Goal: Task Accomplishment & Management: Manage account settings

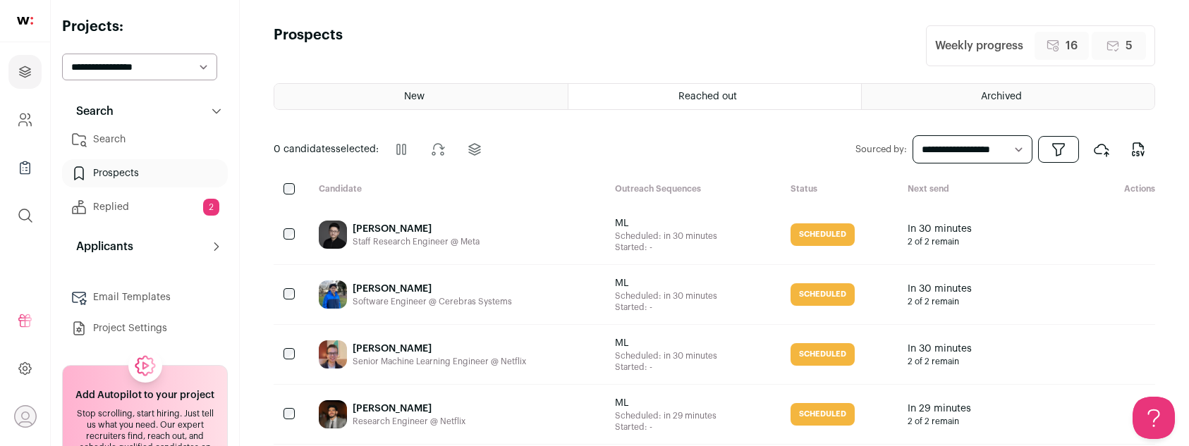
click at [133, 136] on link "Search" at bounding box center [145, 140] width 166 height 28
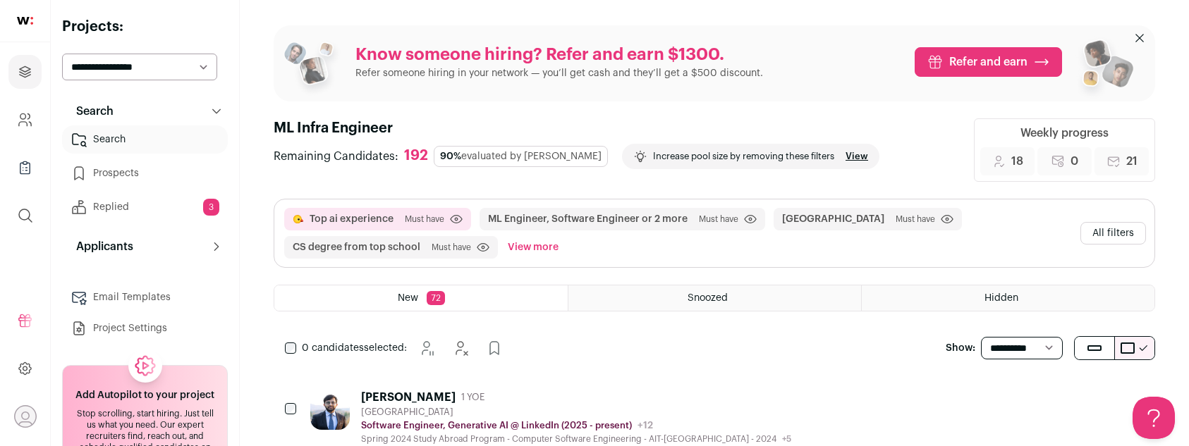
click at [530, 401] on div "[PERSON_NAME] 1 YOE" at bounding box center [576, 398] width 430 height 14
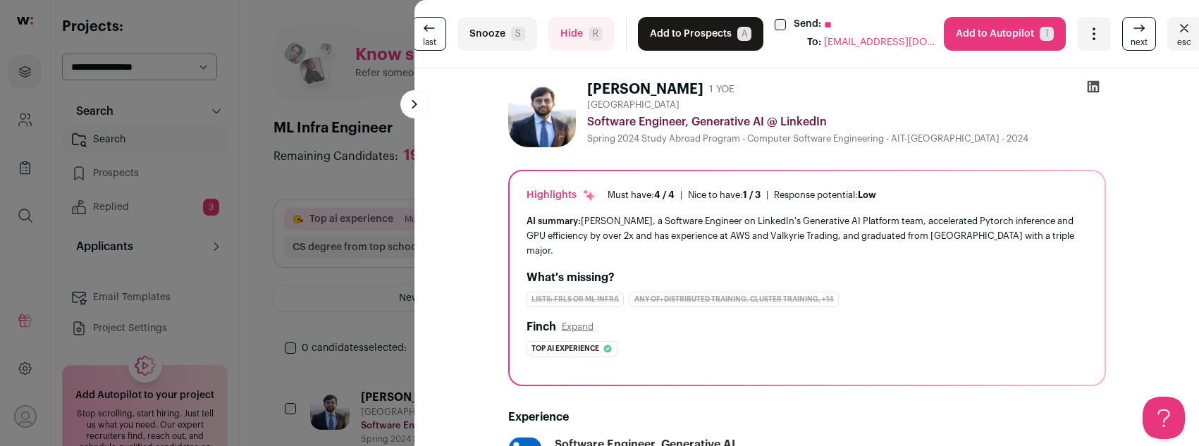
click at [563, 31] on button "Hide R" at bounding box center [582, 34] width 66 height 34
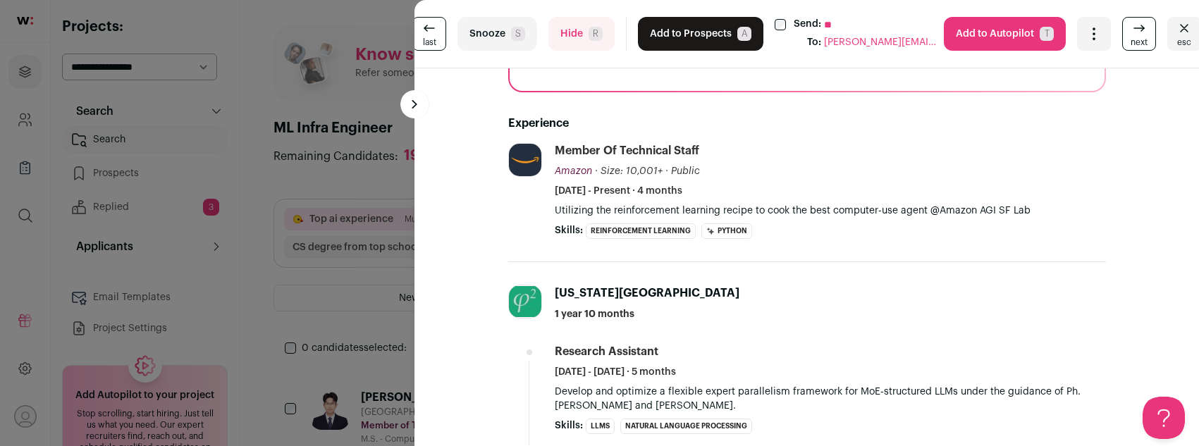
scroll to position [278, 0]
click at [683, 32] on button "Add to Prospects A" at bounding box center [701, 34] width 126 height 34
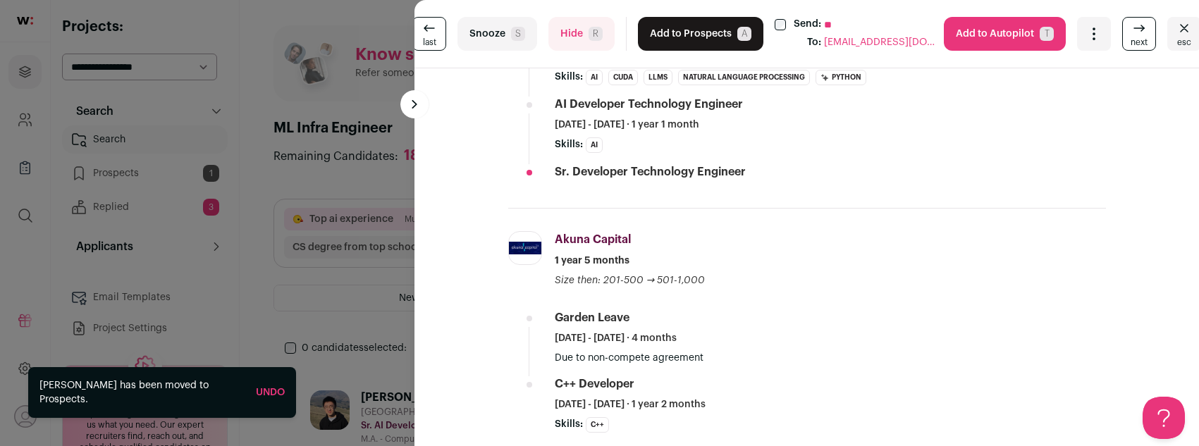
scroll to position [312, 0]
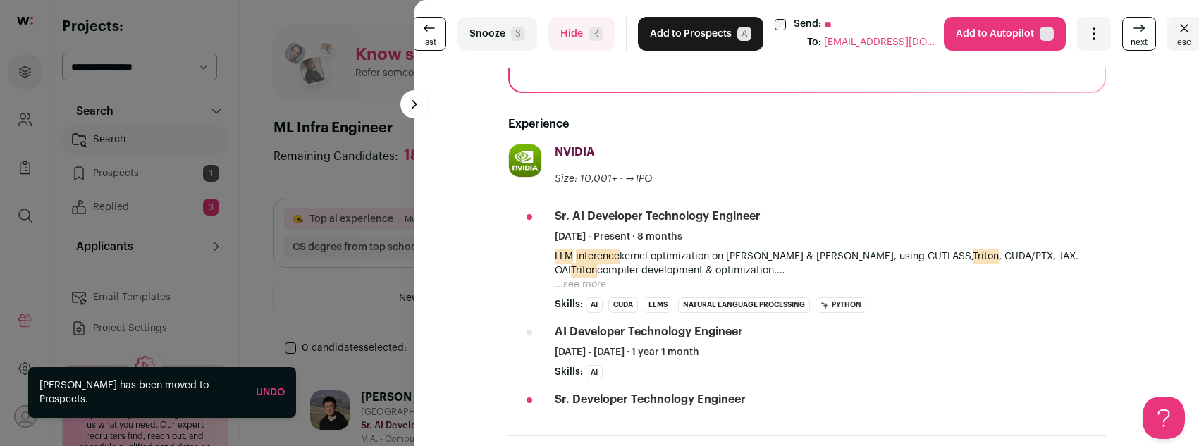
click at [686, 32] on button "Add to Prospects A" at bounding box center [701, 34] width 126 height 34
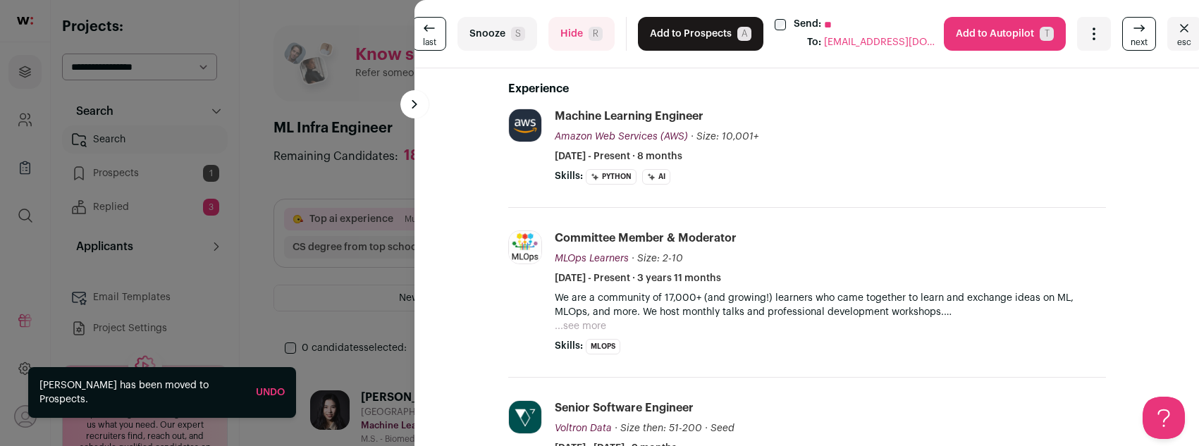
scroll to position [279, 0]
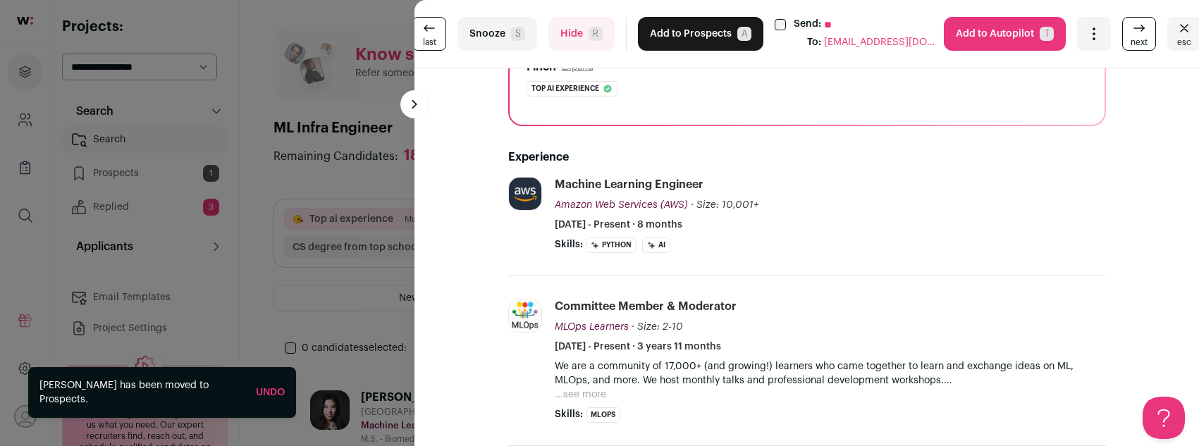
click at [580, 39] on button "Hide R" at bounding box center [582, 34] width 66 height 34
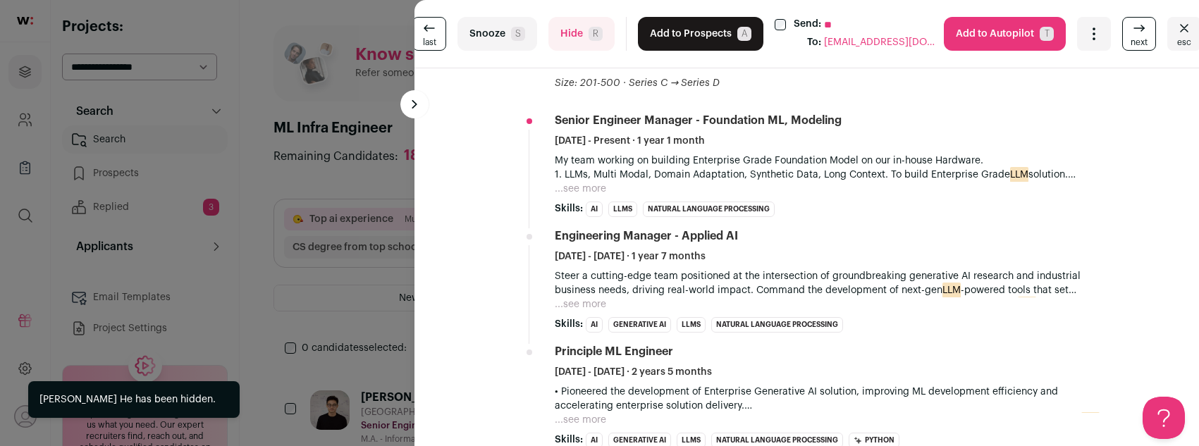
scroll to position [421, 0]
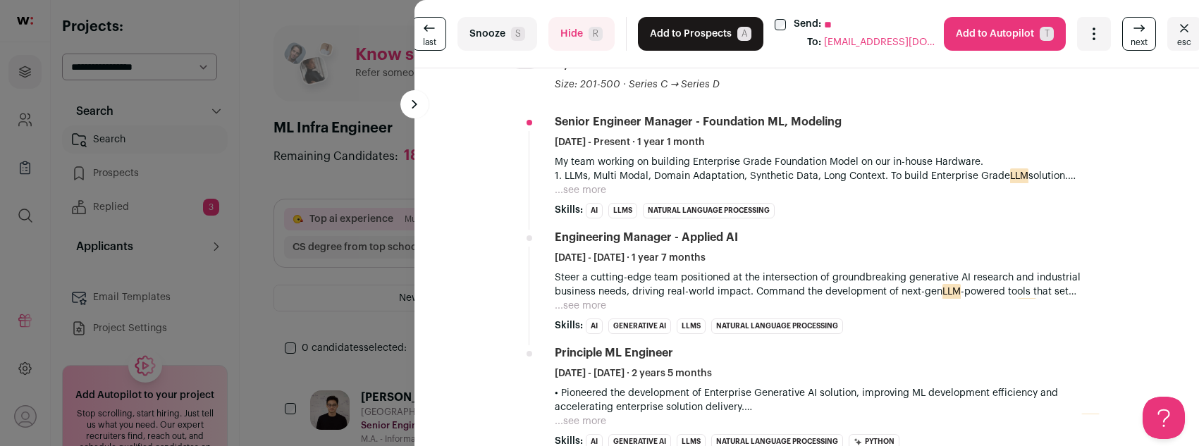
click at [698, 30] on button "Add to Prospects A" at bounding box center [701, 34] width 126 height 34
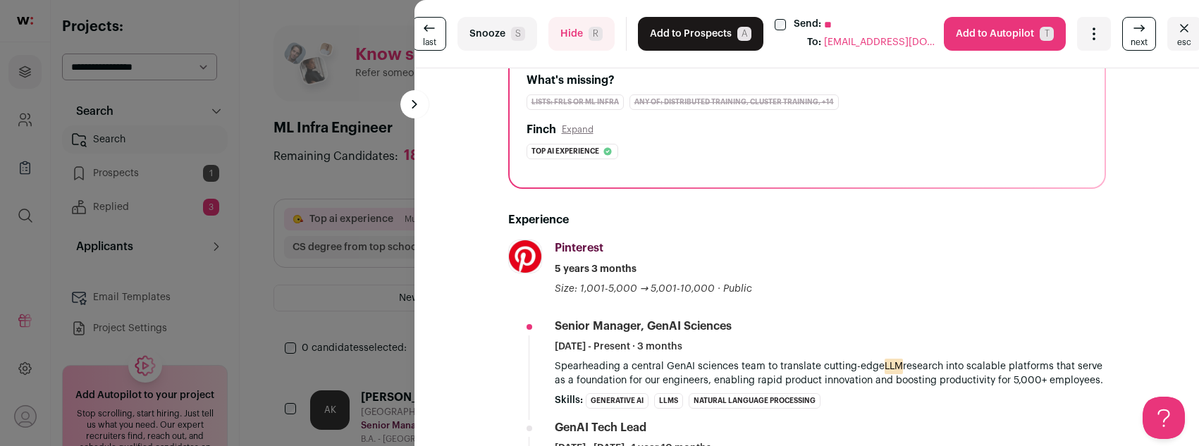
scroll to position [311, 0]
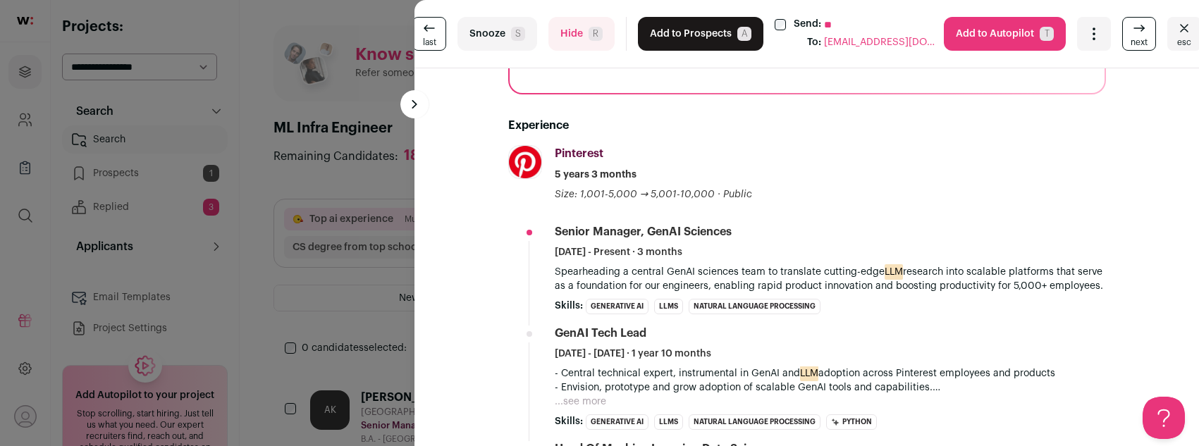
click at [660, 27] on button "Add to Prospects A" at bounding box center [701, 34] width 126 height 34
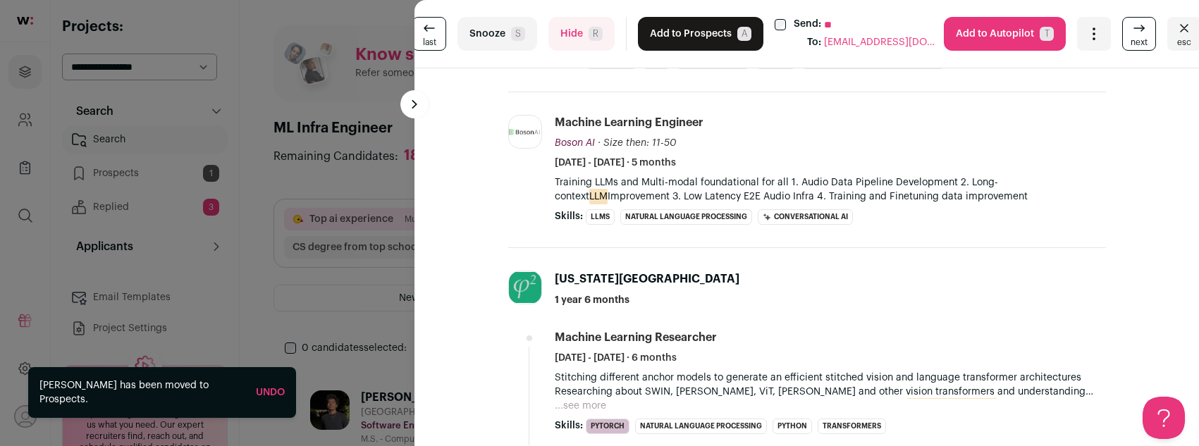
scroll to position [624, 0]
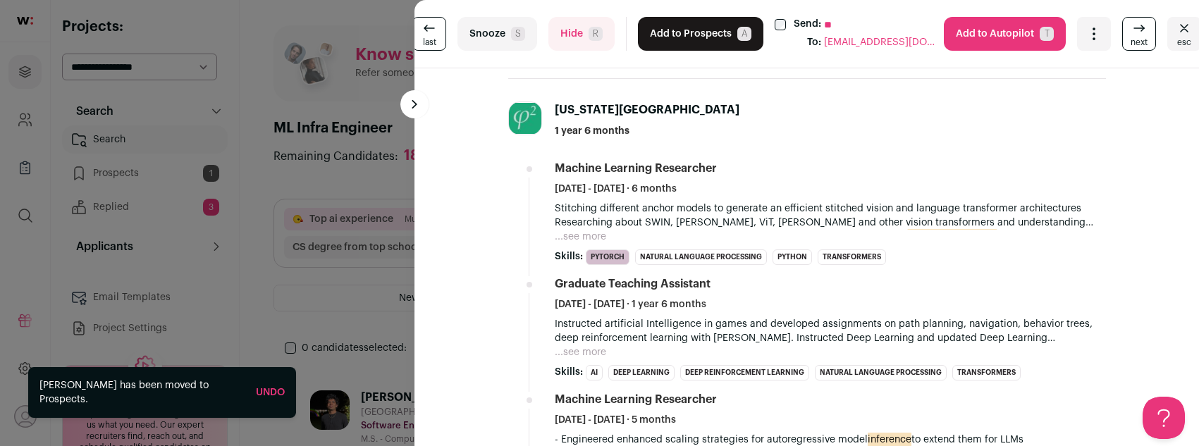
click at [674, 40] on button "Add to Prospects A" at bounding box center [701, 34] width 126 height 34
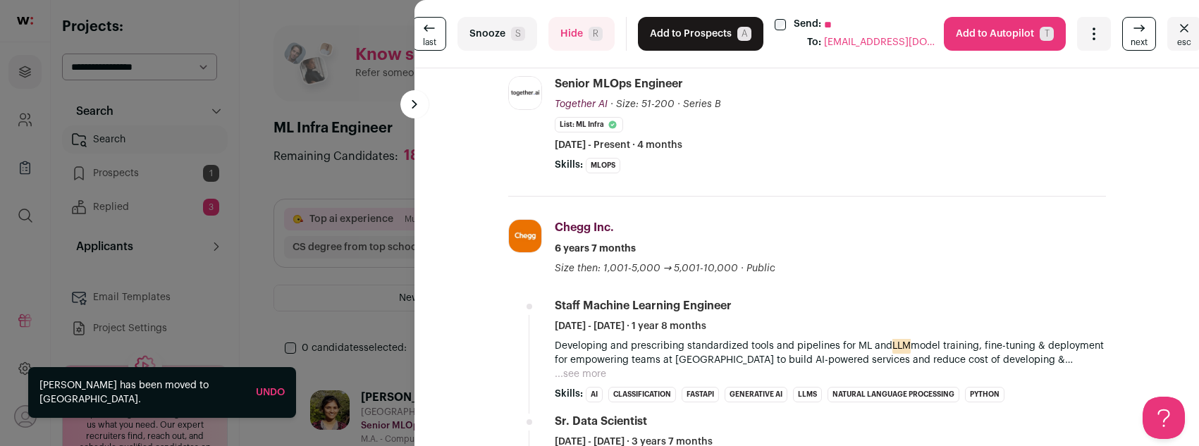
scroll to position [484, 0]
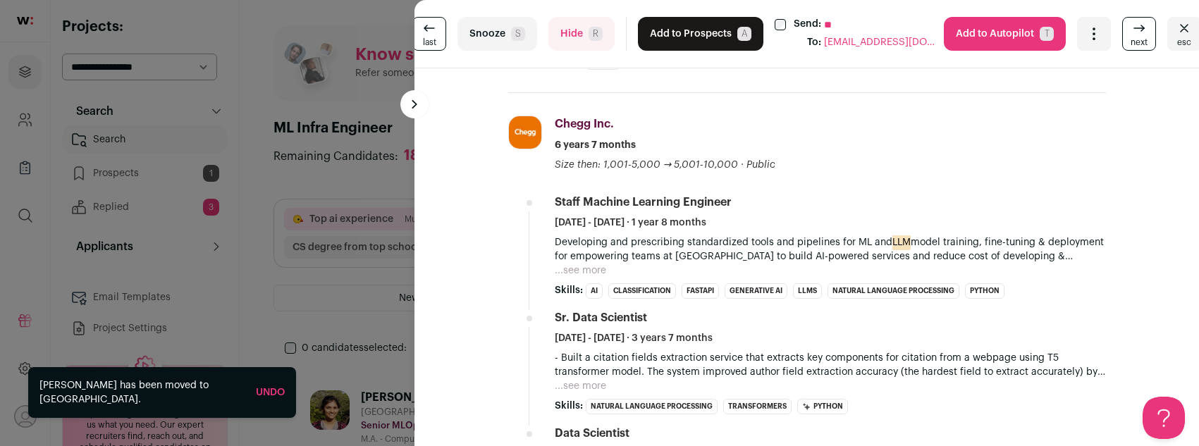
click at [664, 27] on button "Add to Prospects A" at bounding box center [701, 34] width 126 height 34
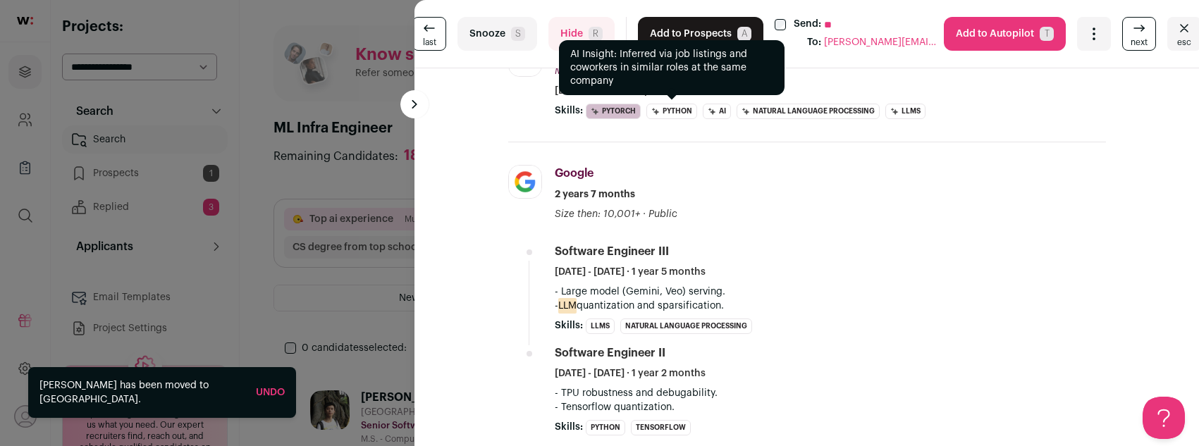
scroll to position [498, 0]
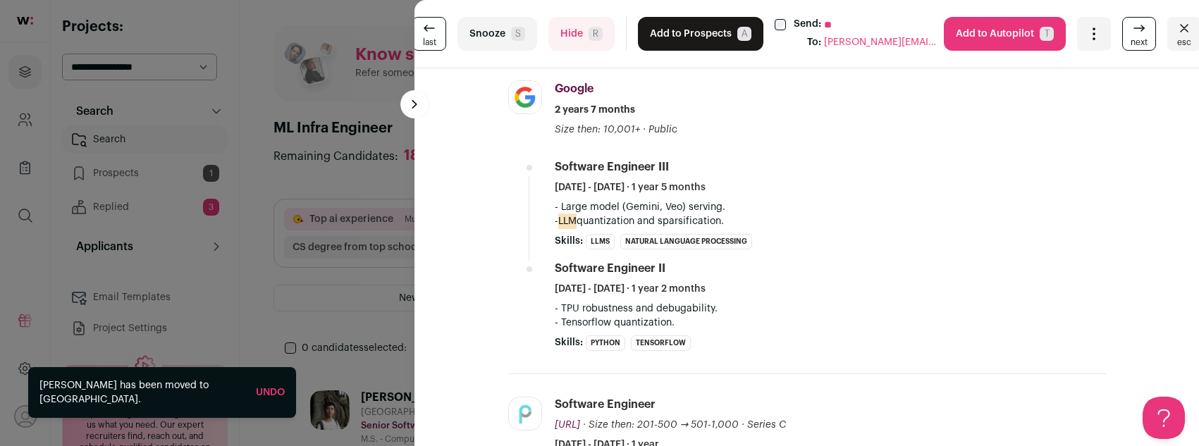
click at [656, 28] on button "Add to Prospects A" at bounding box center [701, 34] width 126 height 34
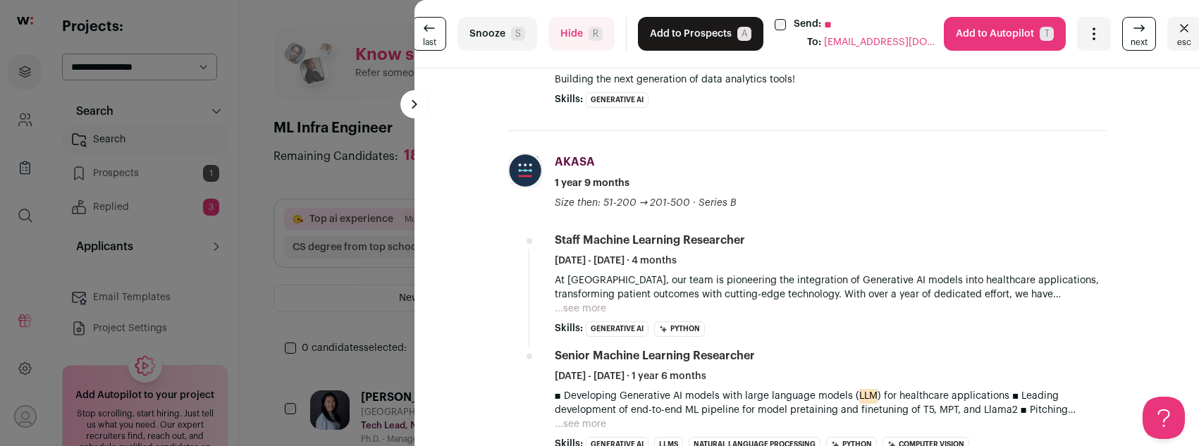
scroll to position [564, 0]
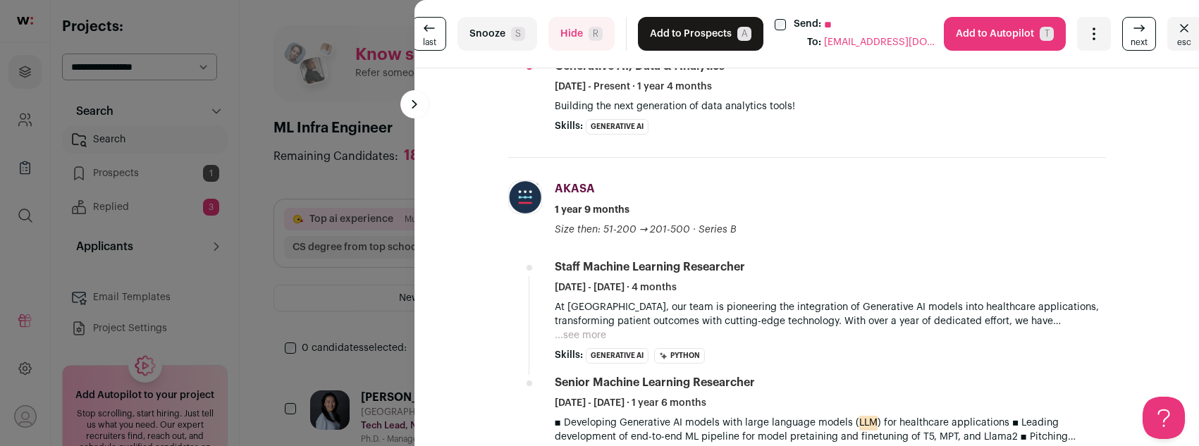
drag, startPoint x: 654, startPoint y: 32, endPoint x: 663, endPoint y: 184, distance: 151.9
click at [673, 124] on turbo-frame "last Snooze S Hide R Add to Prospects A Send: ** To: [EMAIL_ADDRESS][DOMAIN_NAM…" at bounding box center [807, 223] width 785 height 446
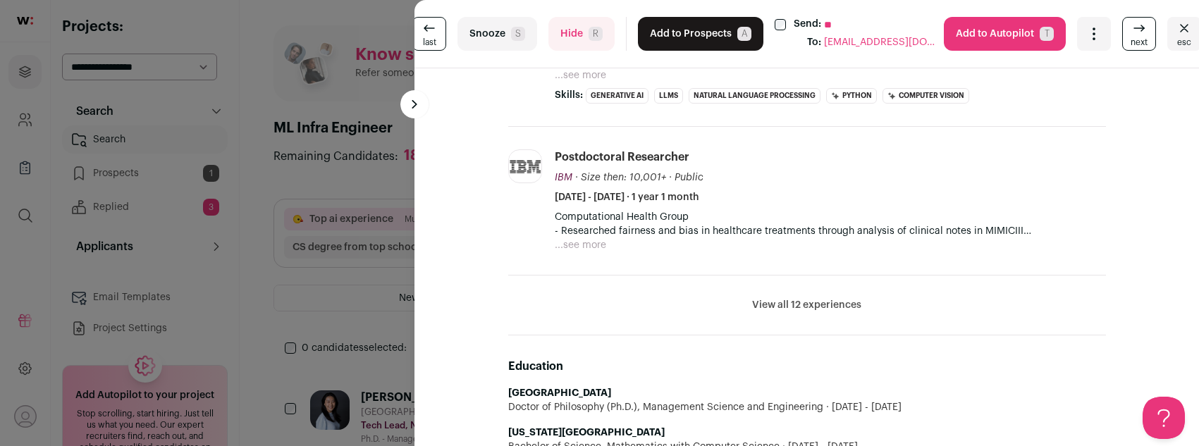
scroll to position [369, 0]
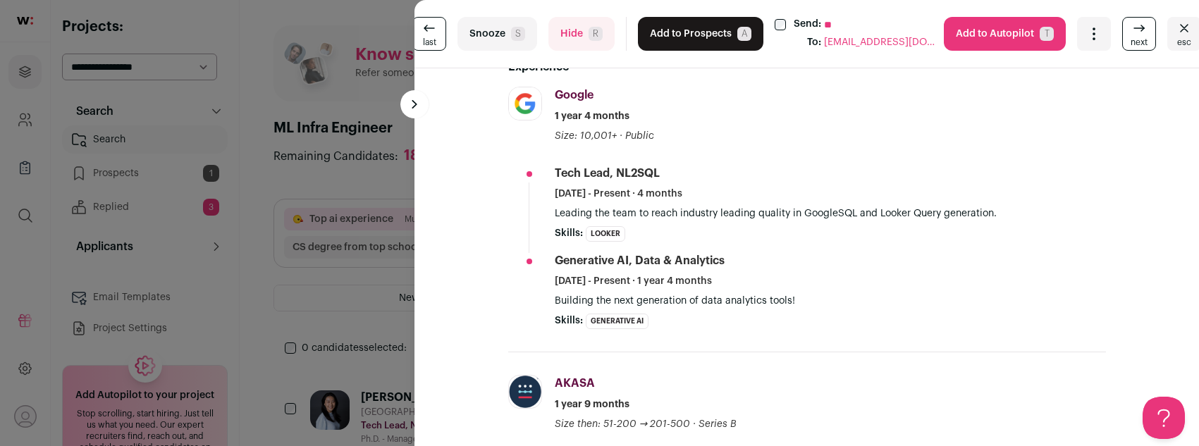
click at [671, 44] on button "Add to Prospects A" at bounding box center [701, 34] width 126 height 34
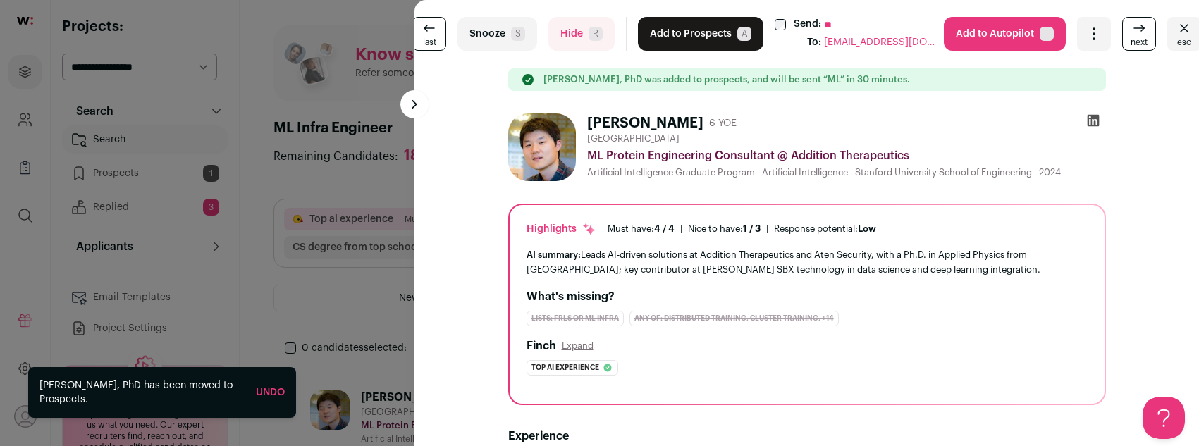
click at [565, 20] on button "Hide R" at bounding box center [582, 34] width 66 height 34
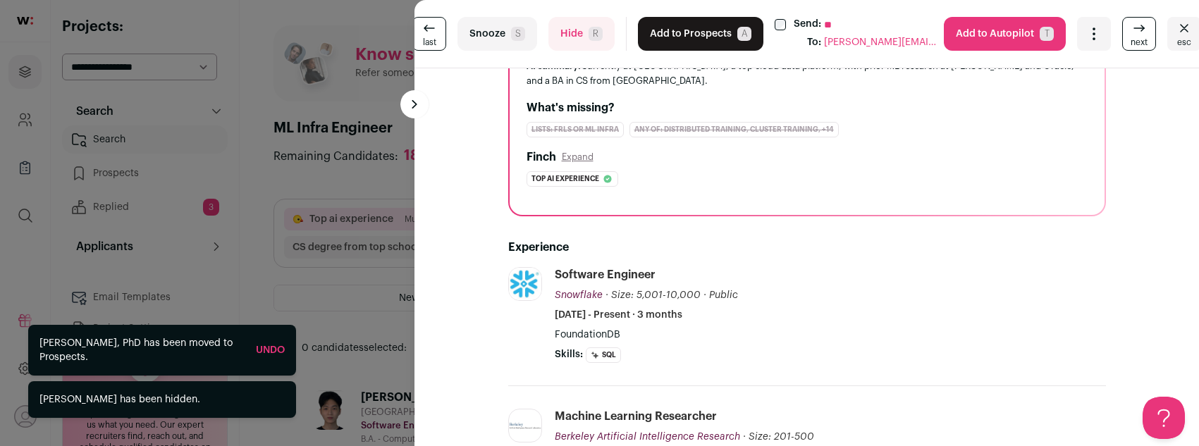
scroll to position [472, 0]
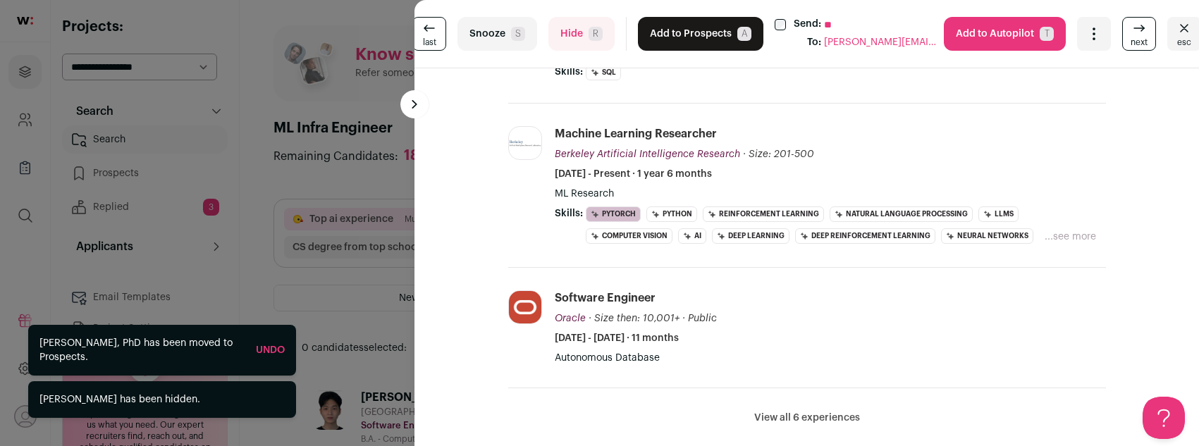
click at [573, 25] on button "Hide R" at bounding box center [582, 34] width 66 height 34
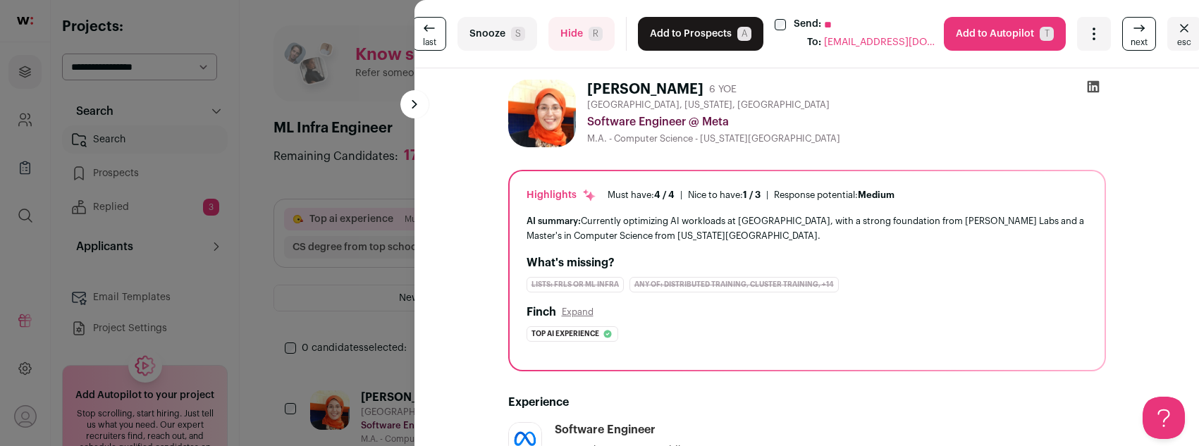
scroll to position [171, 0]
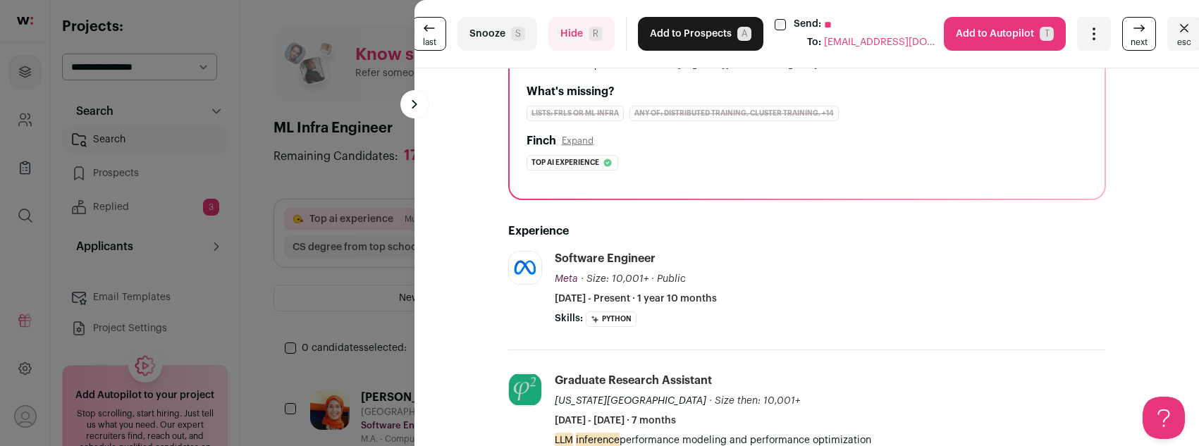
click at [358, 159] on div "last Snooze S Hide R Add to Prospects A Send: ** To: [EMAIL_ADDRESS][DOMAIN_NAM…" at bounding box center [599, 223] width 1199 height 446
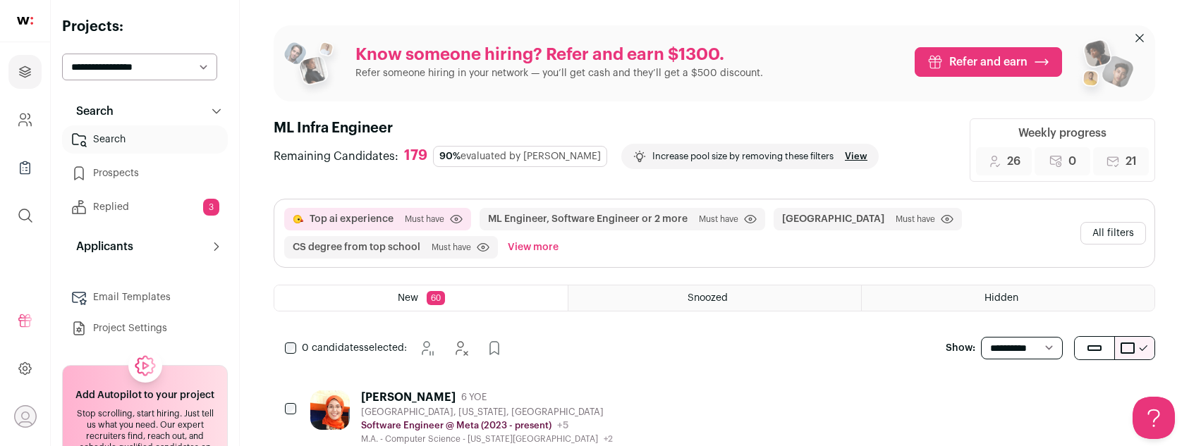
click at [1118, 236] on button "All filters" at bounding box center [1113, 233] width 66 height 23
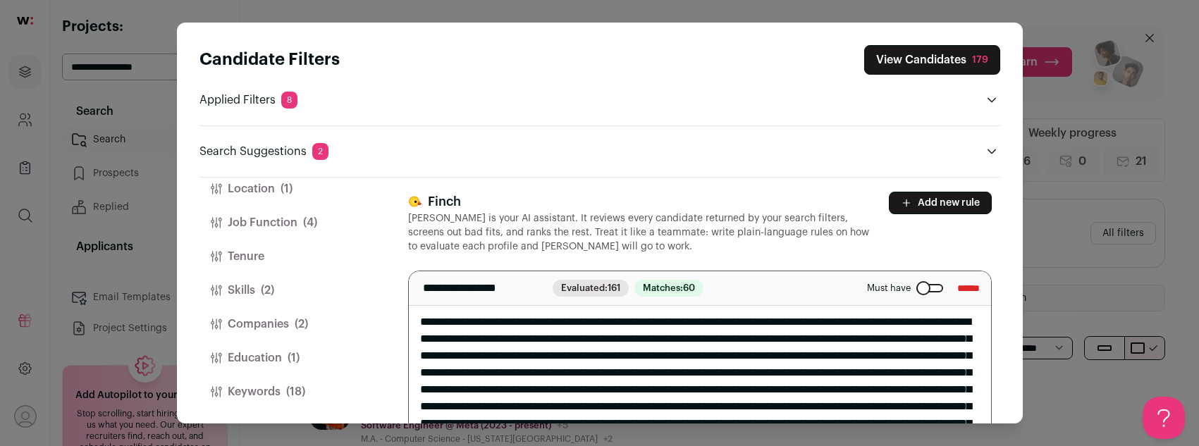
scroll to position [58, 0]
click at [262, 395] on button "Keywords (18)" at bounding box center [287, 391] width 175 height 34
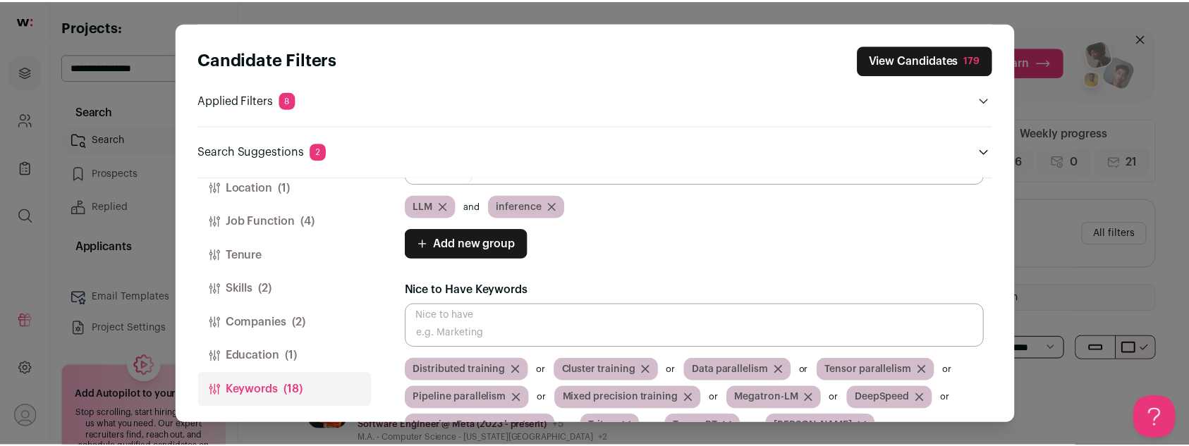
scroll to position [133, 0]
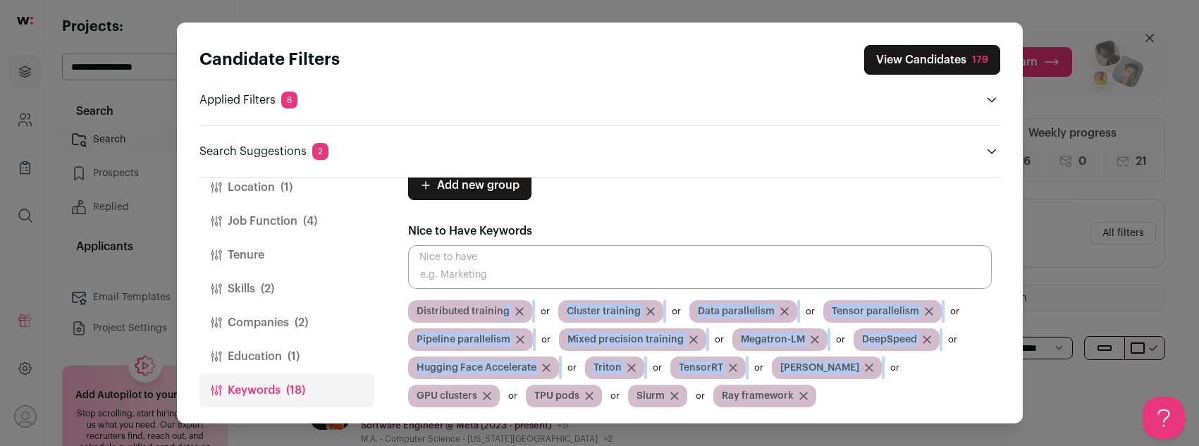
drag, startPoint x: 843, startPoint y: 399, endPoint x: 504, endPoint y: 307, distance: 350.6
click at [504, 307] on div "Distributed training Cluster training Data parallelism Tensor parallelism Pipel…" at bounding box center [700, 353] width 584 height 107
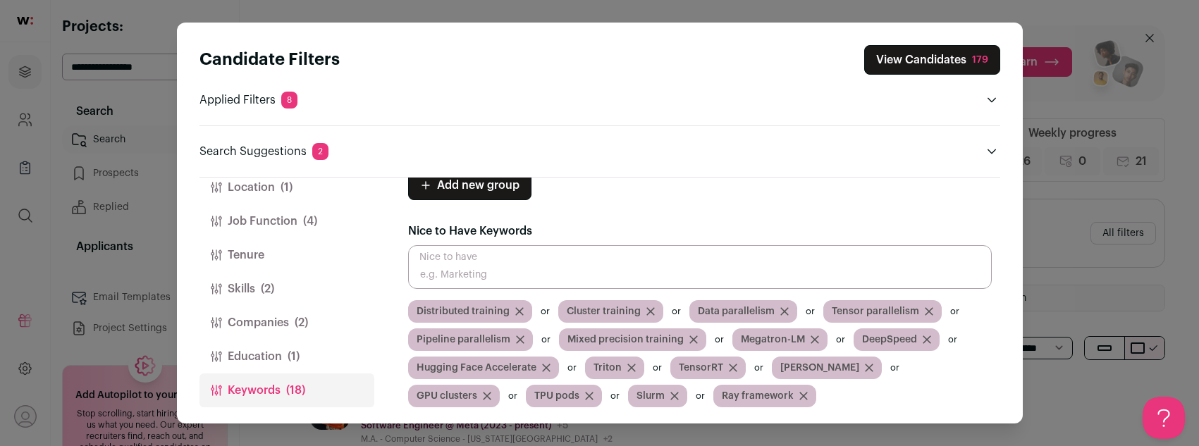
click at [405, 310] on div "[PERSON_NAME] (1) Location (1) Job Function (4) Tenure Skills (2) Companies (2)…" at bounding box center [600, 301] width 801 height 247
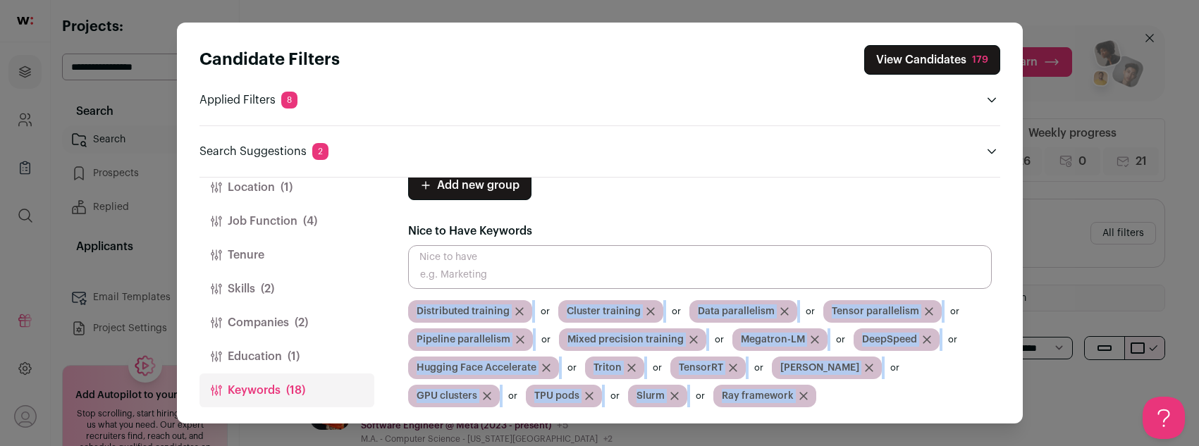
drag, startPoint x: 398, startPoint y: 302, endPoint x: 804, endPoint y: 398, distance: 416.6
click at [804, 398] on div "[PERSON_NAME] (1) Location (1) Job Function (4) Tenure Skills (2) Companies (2)…" at bounding box center [600, 301] width 801 height 247
copy div "Distributed training Cluster training Data parallelism Tensor parallelism Pipel…"
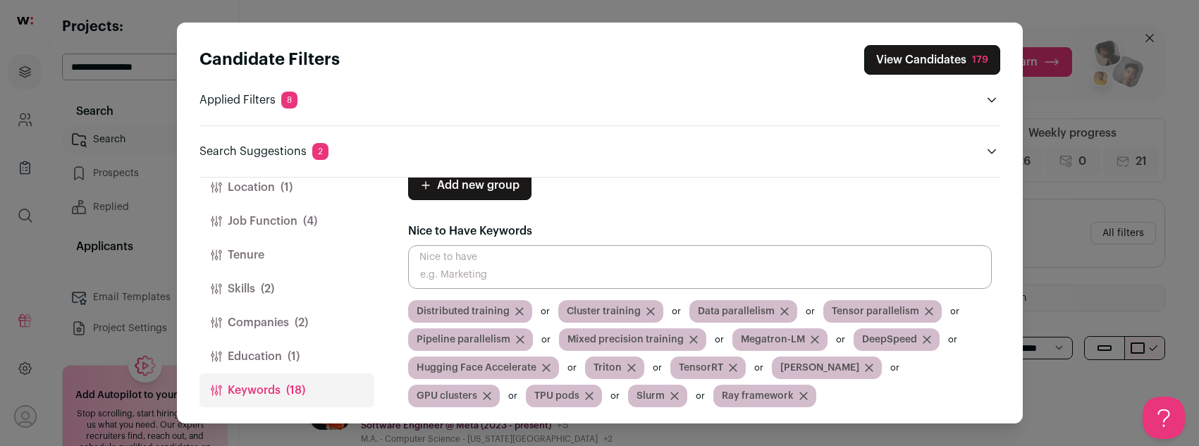
click at [662, 233] on legend "Nice to Have Keywords" at bounding box center [700, 231] width 584 height 28
click at [1060, 19] on div "Candidate Filters View Candidates 179 Applied Filters 8 Top ai experience Must …" at bounding box center [599, 223] width 1199 height 446
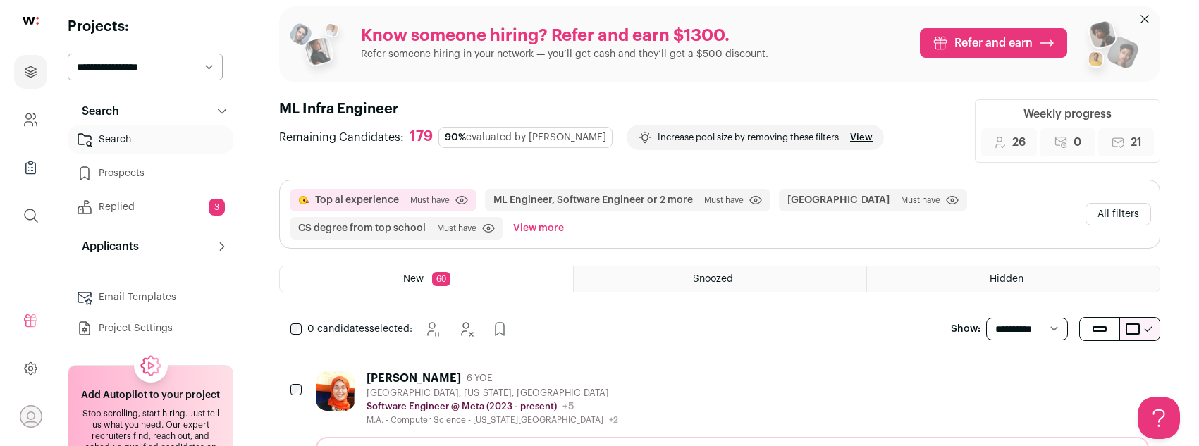
scroll to position [29, 0]
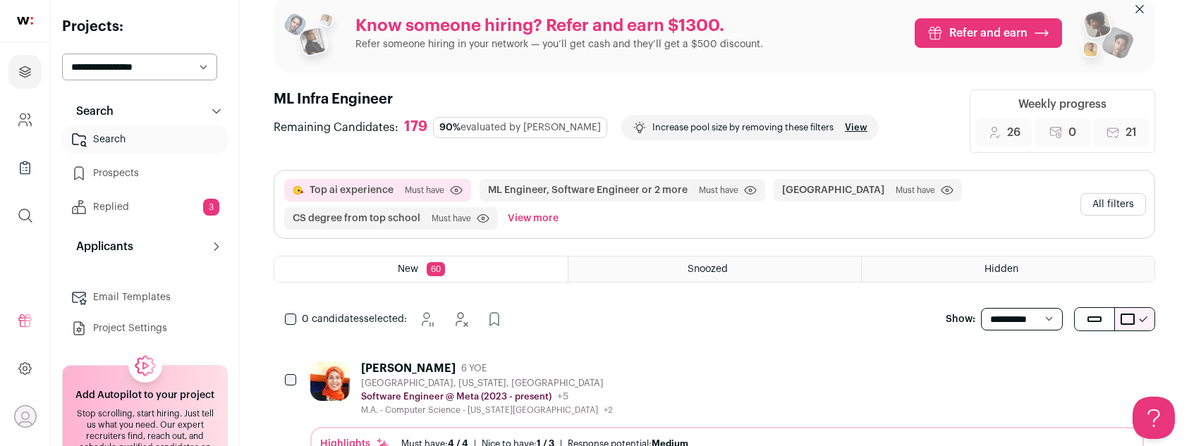
click at [531, 367] on div "[PERSON_NAME] 6 YOE" at bounding box center [487, 369] width 252 height 14
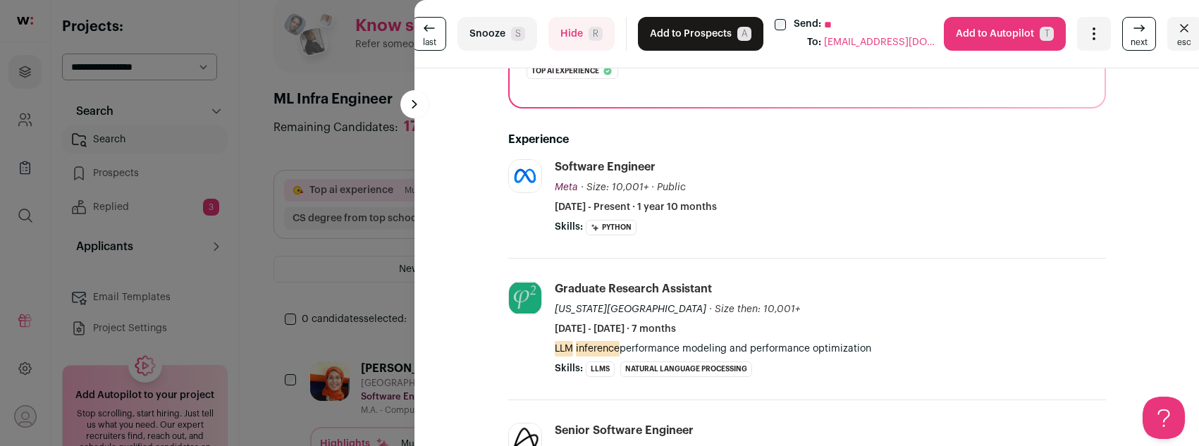
scroll to position [532, 0]
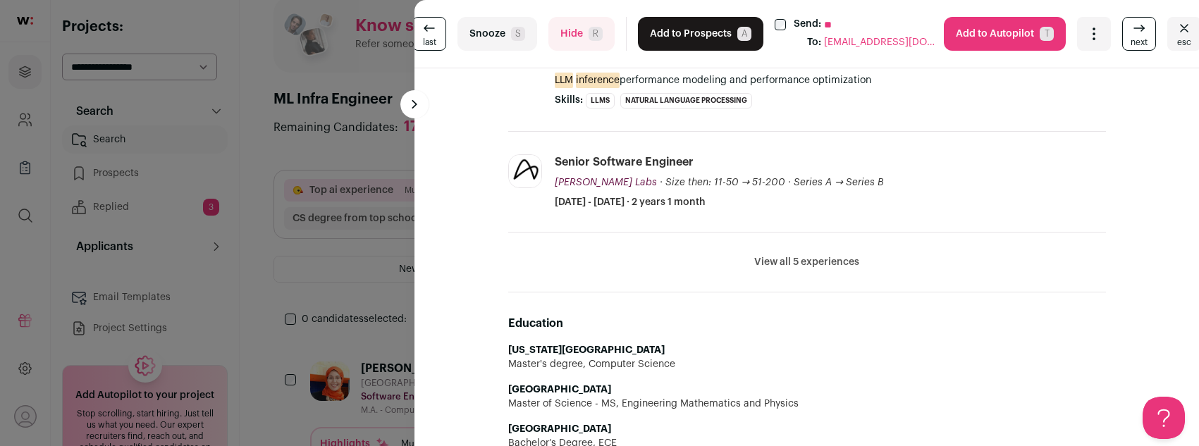
click at [714, 30] on button "Add to Prospects A" at bounding box center [701, 34] width 126 height 34
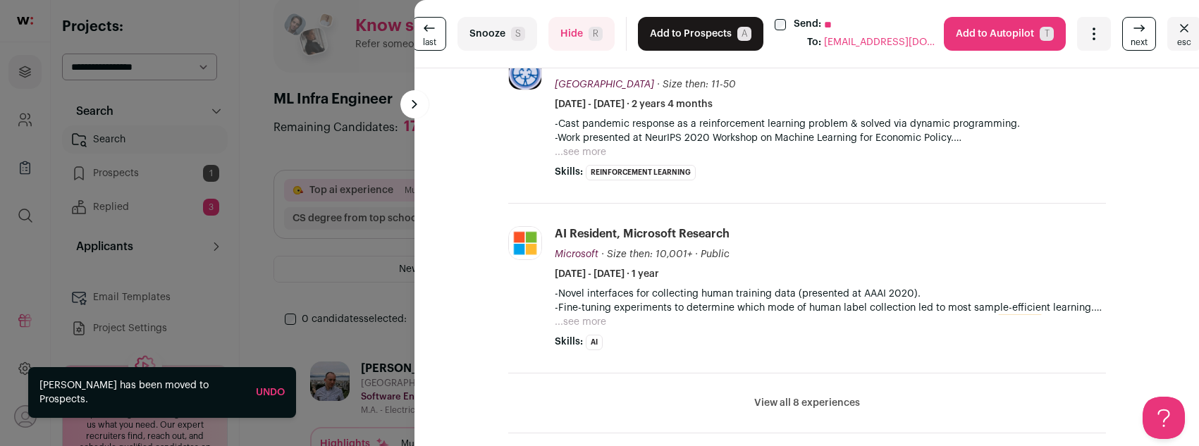
scroll to position [836, 0]
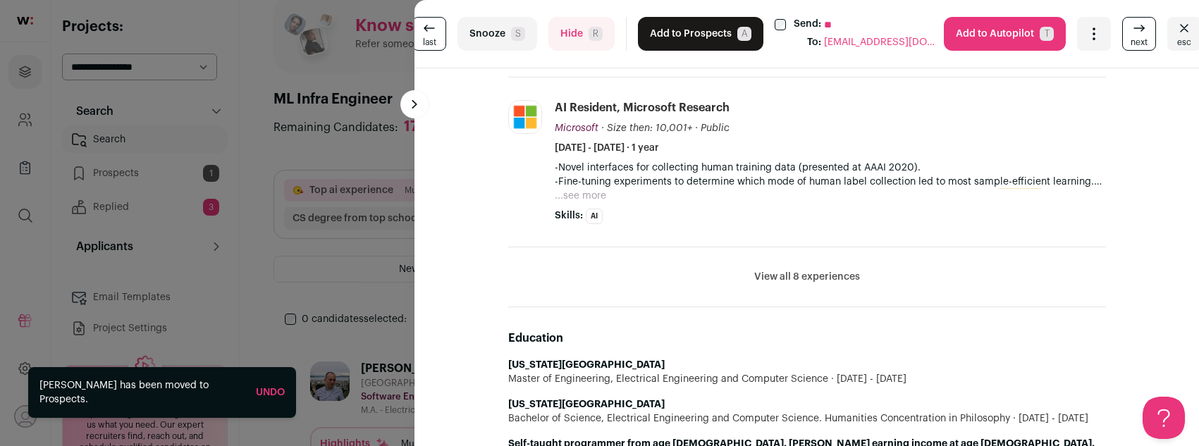
click at [703, 39] on button "Add to Prospects A" at bounding box center [701, 34] width 126 height 34
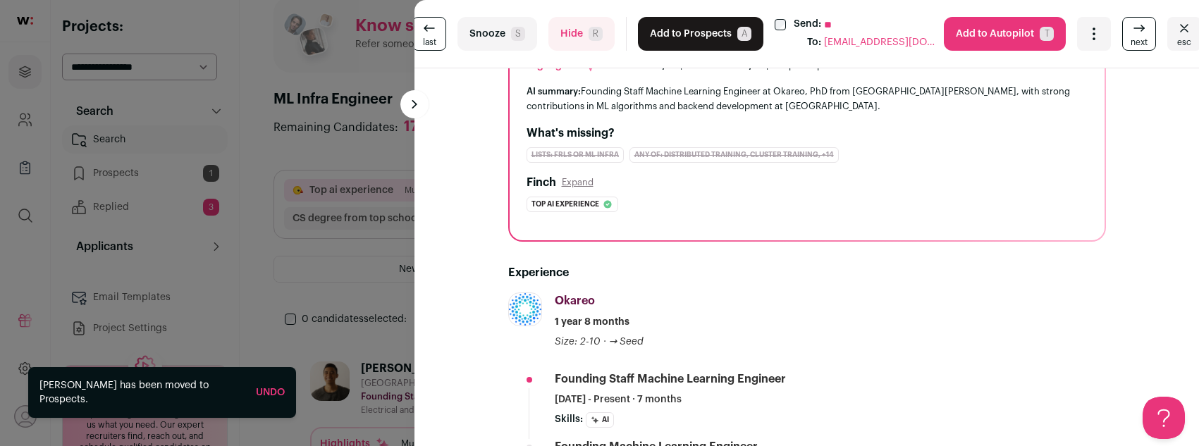
scroll to position [355, 0]
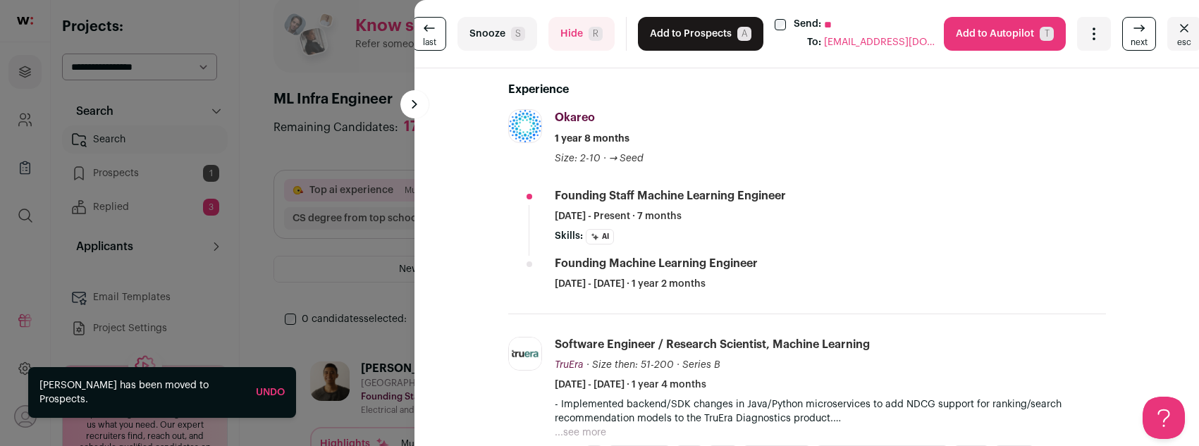
click at [693, 26] on button "Add to Prospects A" at bounding box center [701, 34] width 126 height 34
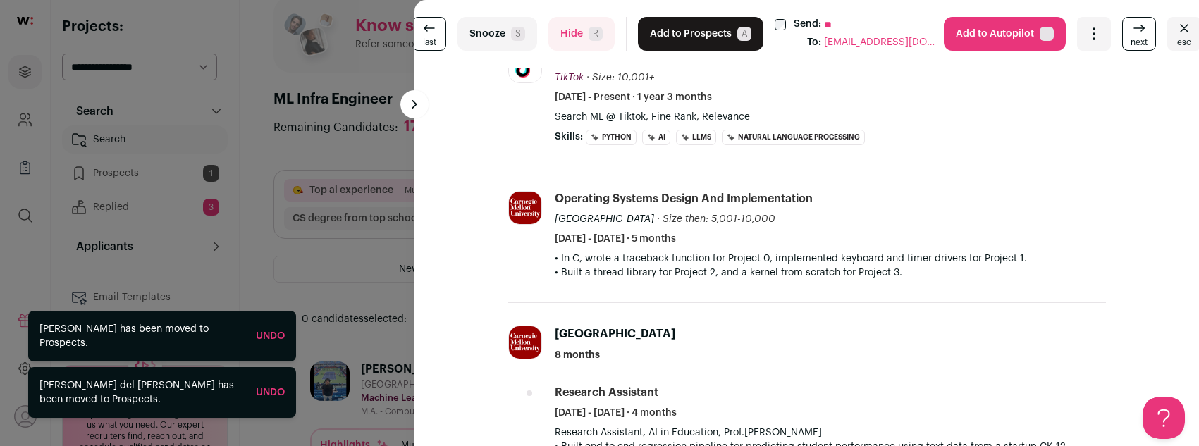
scroll to position [191, 0]
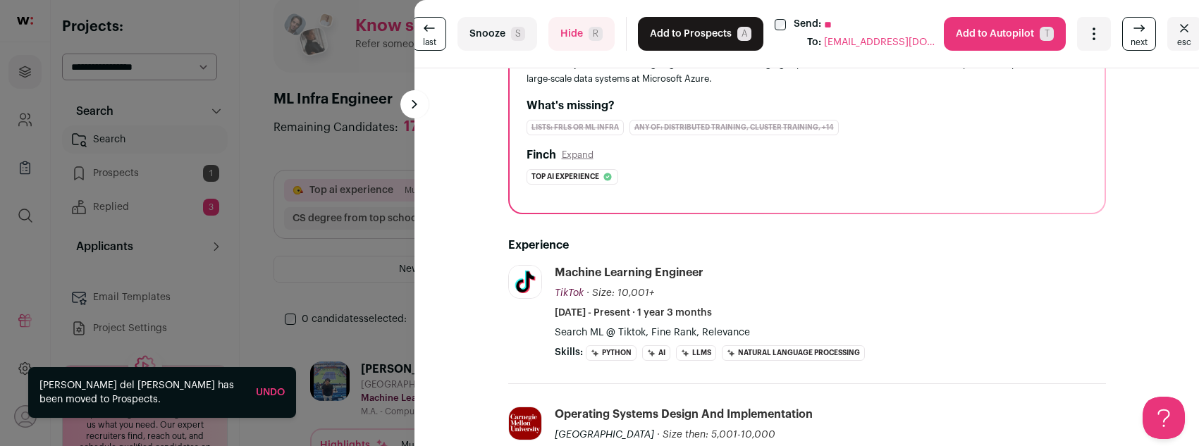
click at [673, 22] on button "Add to Prospects A" at bounding box center [701, 34] width 126 height 34
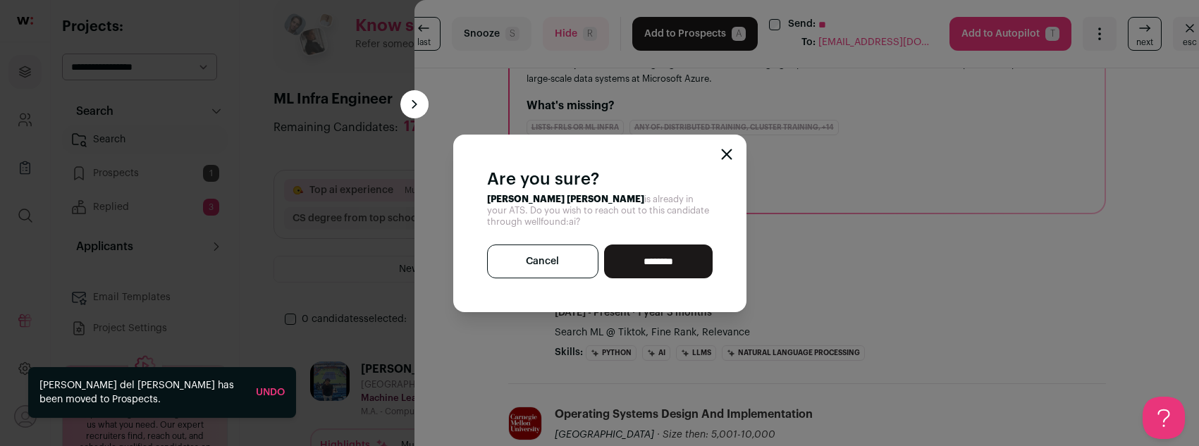
click at [722, 152] on div "Are you sure? [PERSON_NAME] [PERSON_NAME] is already in your ATS. Do you wish t…" at bounding box center [599, 224] width 293 height 178
click at [723, 150] on icon "Close modal" at bounding box center [726, 153] width 9 height 9
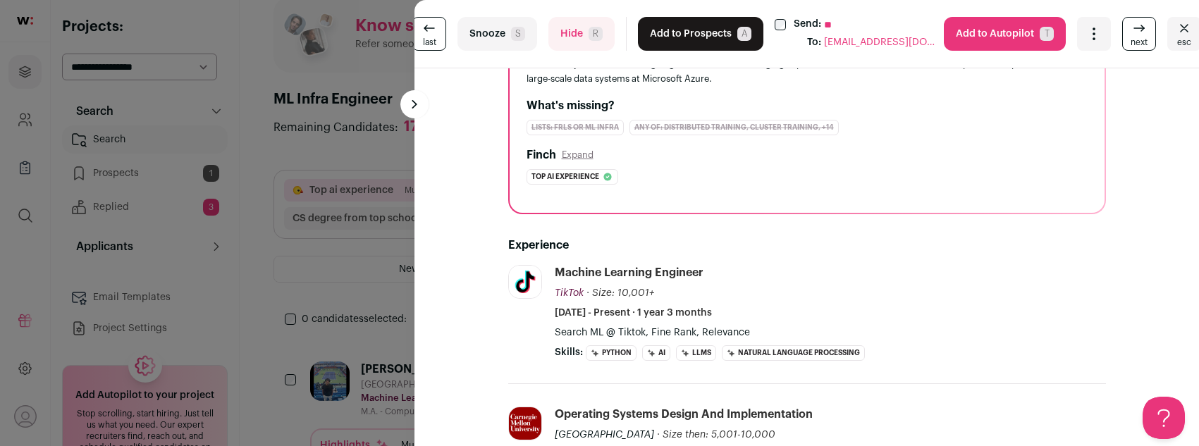
click at [595, 45] on button "Hide R" at bounding box center [582, 34] width 66 height 34
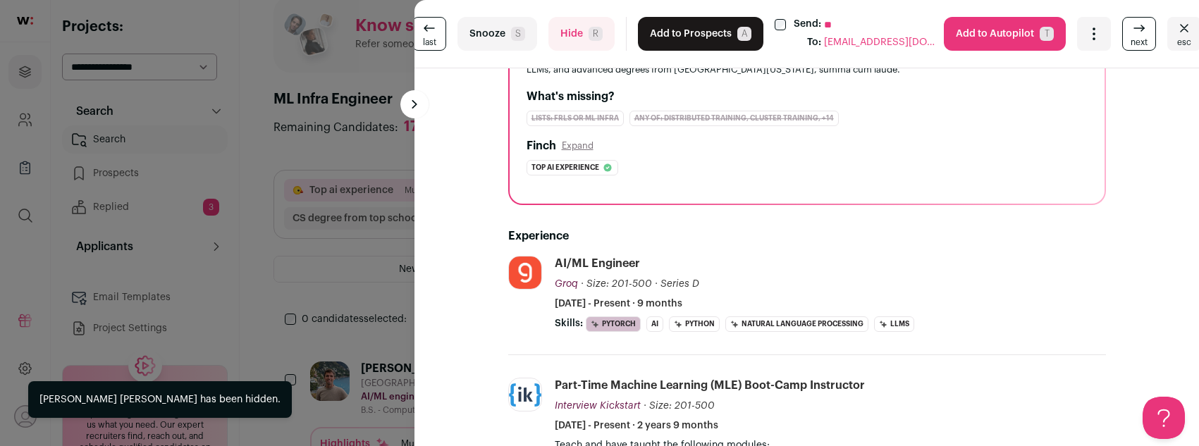
scroll to position [316, 0]
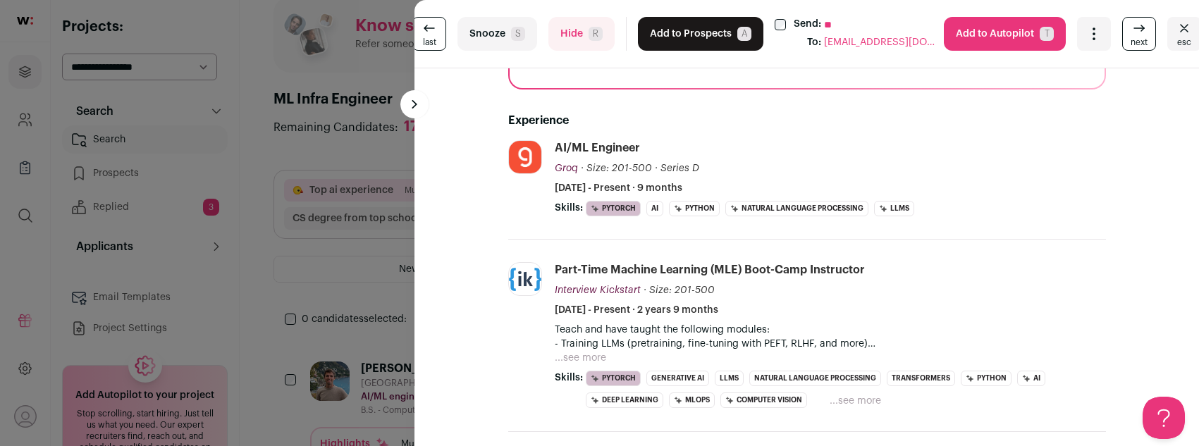
click at [689, 32] on button "Add to Prospects A" at bounding box center [701, 34] width 126 height 34
